Goal: Task Accomplishment & Management: Complete application form

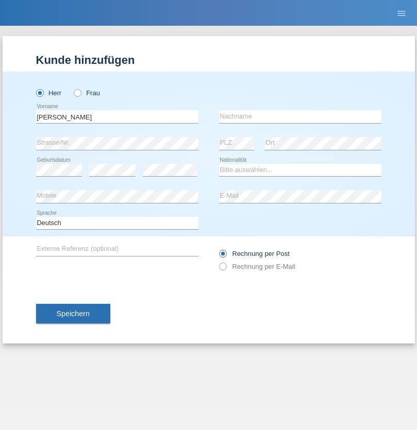
type input "[PERSON_NAME]"
click at [300, 116] on input "text" at bounding box center [300, 116] width 162 height 13
type input "[PERSON_NAME]"
select select "PT"
select select "C"
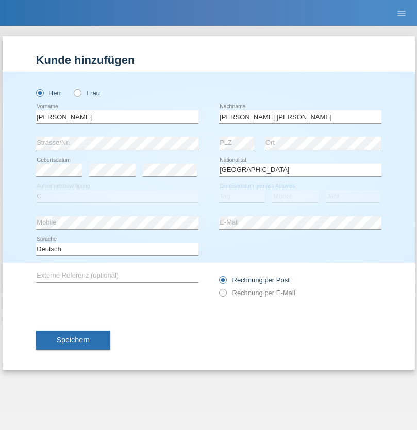
select select "22"
select select "02"
select select "2006"
